Goal: Information Seeking & Learning: Learn about a topic

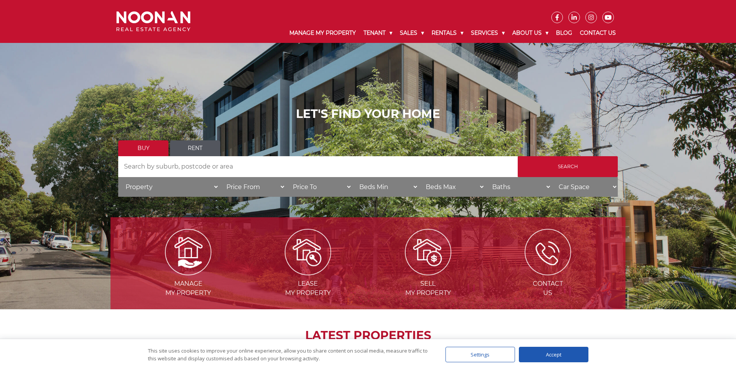
click at [213, 170] on input "Search by Address" at bounding box center [318, 166] width 400 height 21
type input "kogarah"
click at [576, 160] on input "Search" at bounding box center [568, 166] width 100 height 21
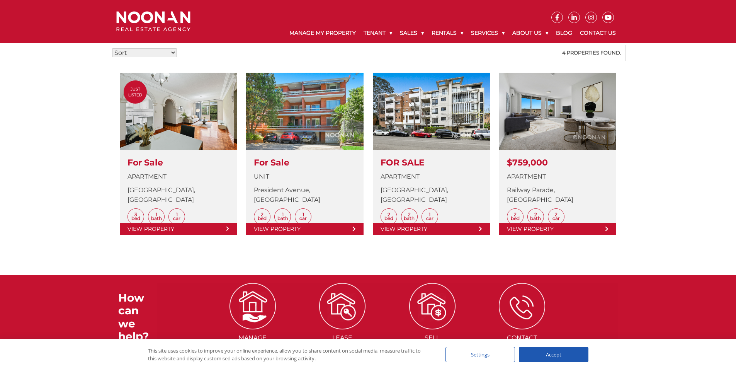
scroll to position [193, 0]
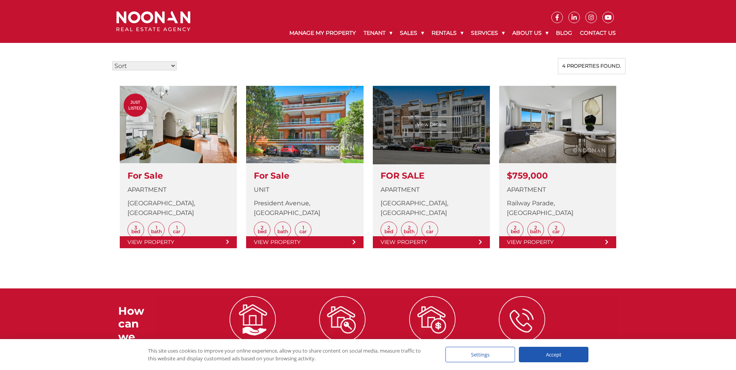
click at [464, 113] on link at bounding box center [431, 167] width 117 height 162
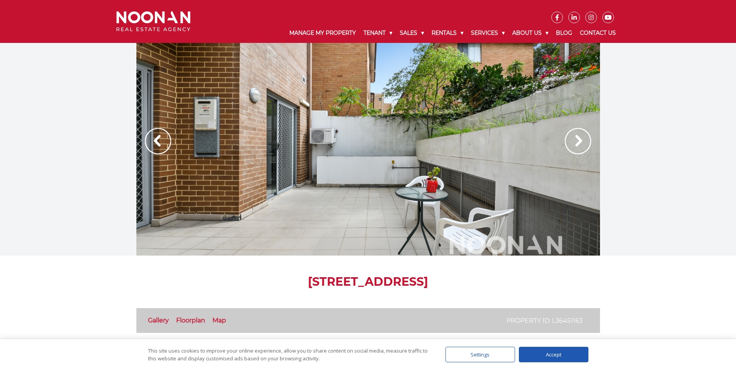
click at [579, 139] on img at bounding box center [578, 141] width 26 height 26
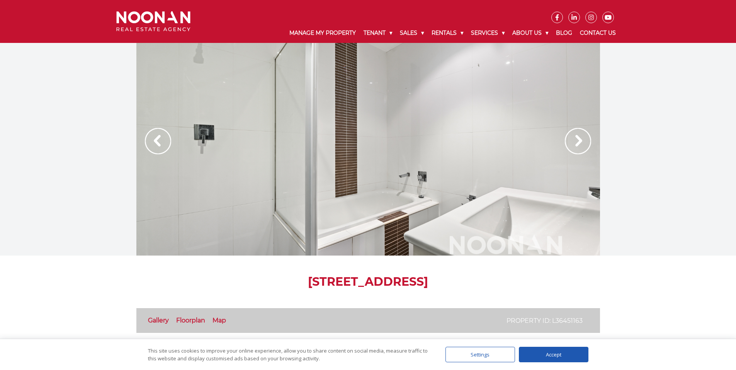
click at [579, 139] on img at bounding box center [578, 141] width 26 height 26
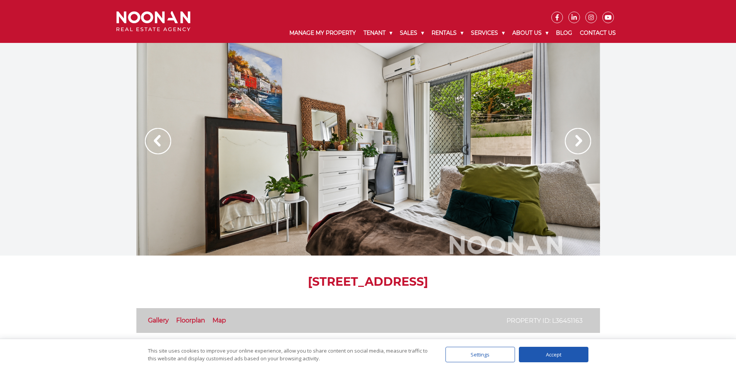
click at [579, 140] on img at bounding box center [578, 141] width 26 height 26
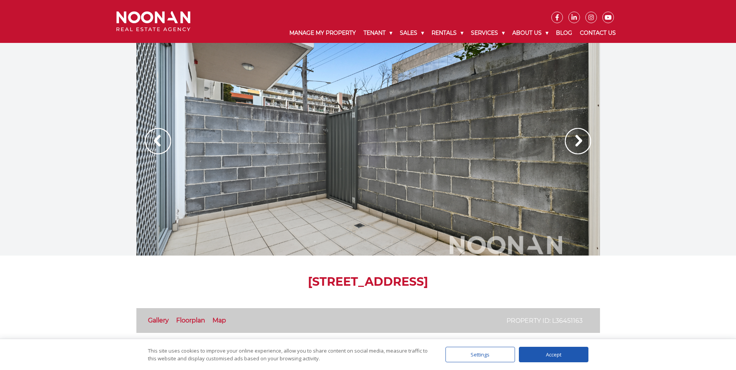
click at [579, 141] on img at bounding box center [578, 141] width 26 height 26
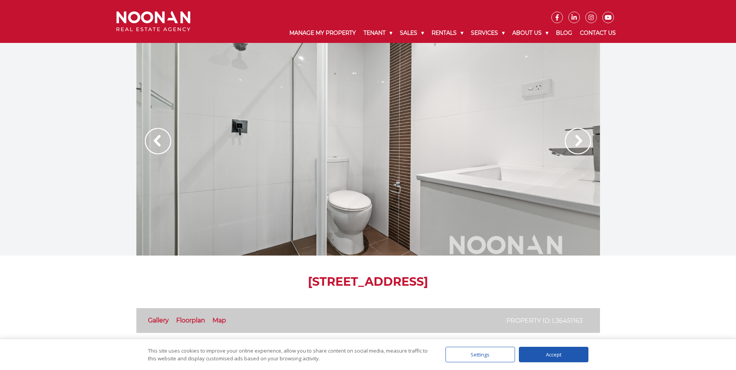
click at [579, 141] on img at bounding box center [578, 141] width 26 height 26
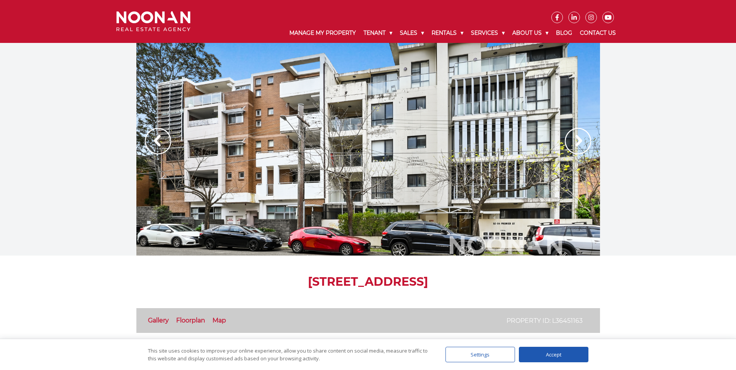
click at [579, 141] on img at bounding box center [578, 141] width 26 height 26
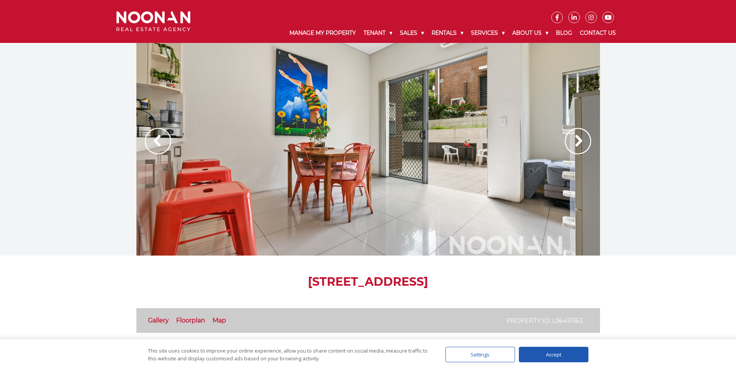
click at [579, 141] on img at bounding box center [578, 141] width 26 height 26
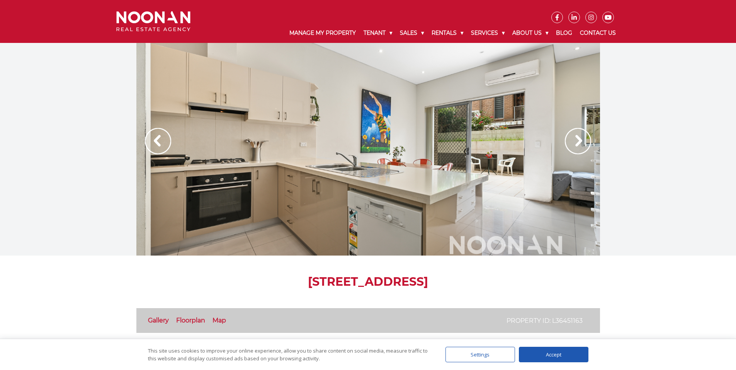
click at [579, 141] on img at bounding box center [578, 141] width 26 height 26
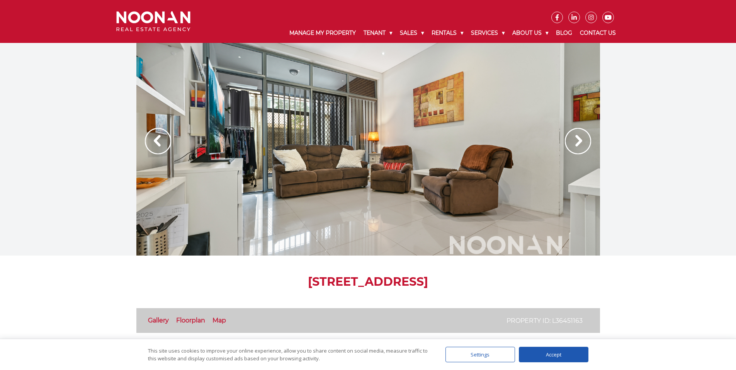
click at [579, 141] on img at bounding box center [578, 141] width 26 height 26
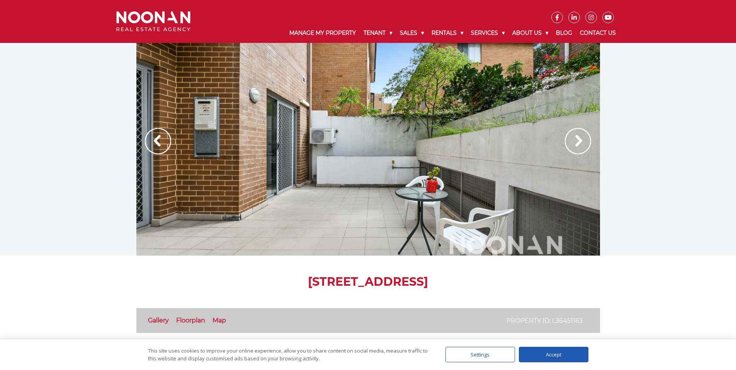
click at [579, 141] on img at bounding box center [578, 141] width 26 height 26
